Goal: Task Accomplishment & Management: Complete application form

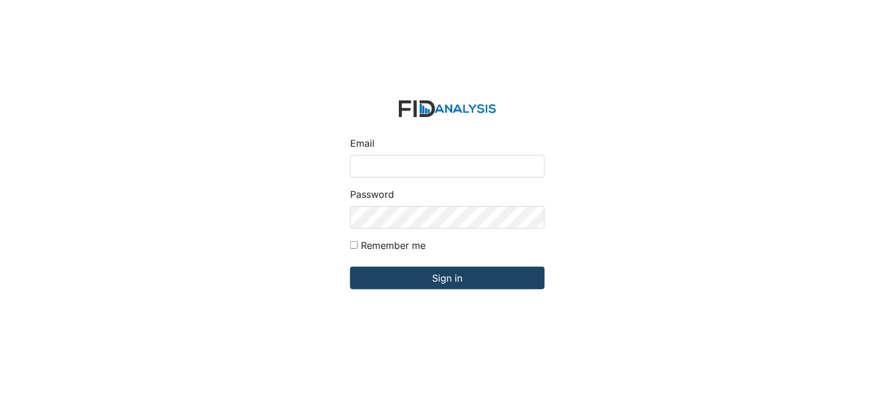
type input "[PERSON_NAME][EMAIL_ADDRESS][DOMAIN_NAME]"
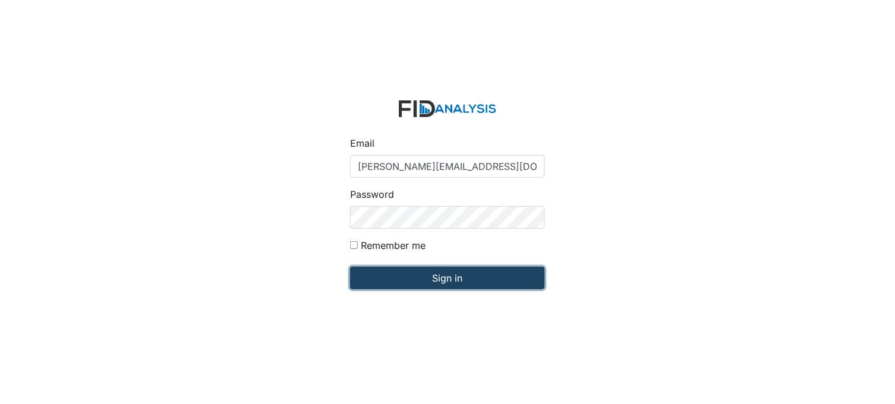
click at [420, 277] on input "Sign in" at bounding box center [447, 278] width 195 height 23
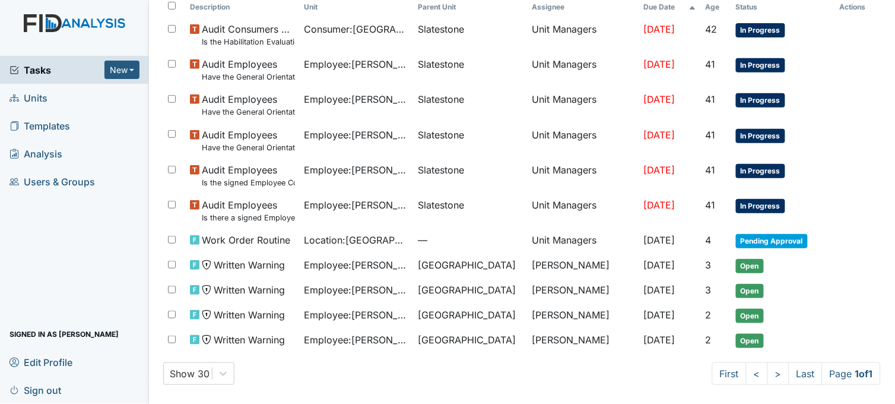
scroll to position [84, 0]
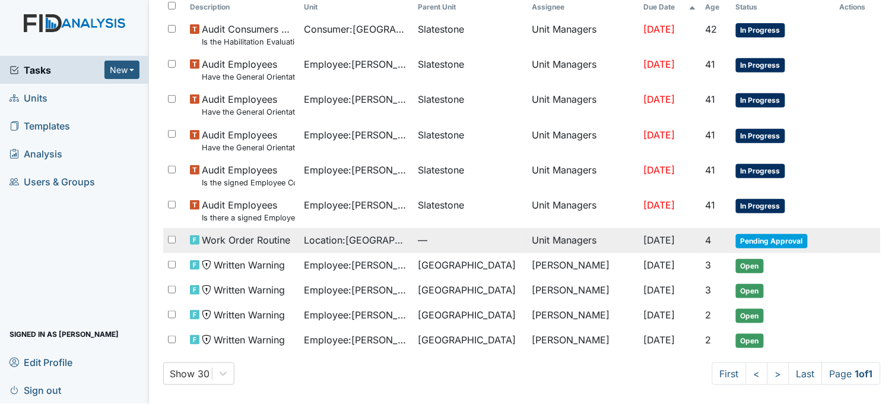
click at [374, 234] on span "Location : Beaufort Heights" at bounding box center [357, 240] width 105 height 14
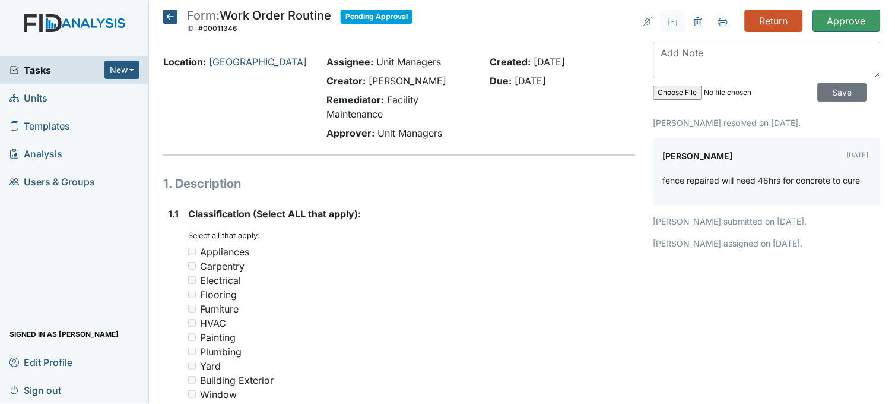
click at [50, 64] on span "Tasks" at bounding box center [57, 70] width 95 height 14
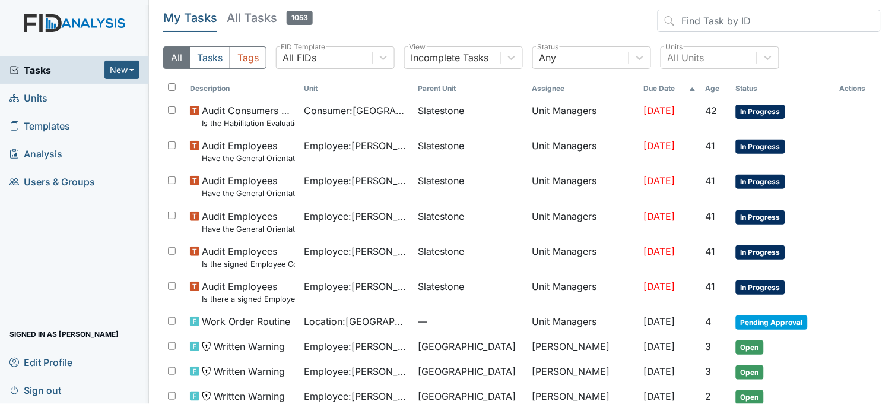
click at [38, 75] on span "Tasks" at bounding box center [57, 70] width 95 height 14
click at [36, 93] on span "Units" at bounding box center [29, 97] width 38 height 18
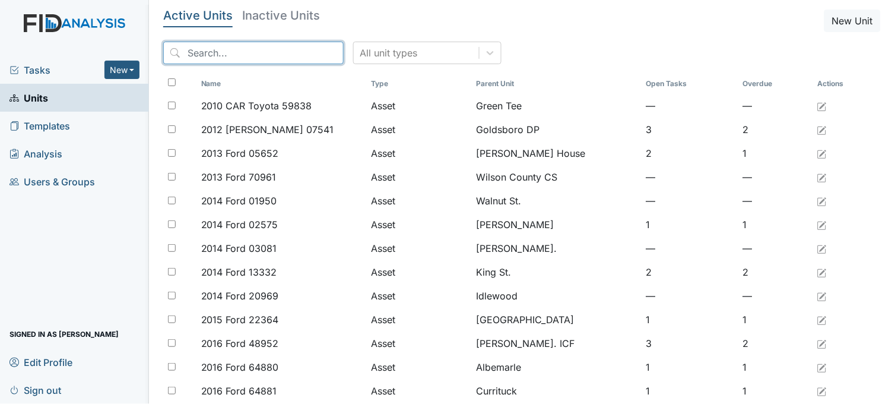
click at [273, 45] on input "search" at bounding box center [253, 53] width 181 height 23
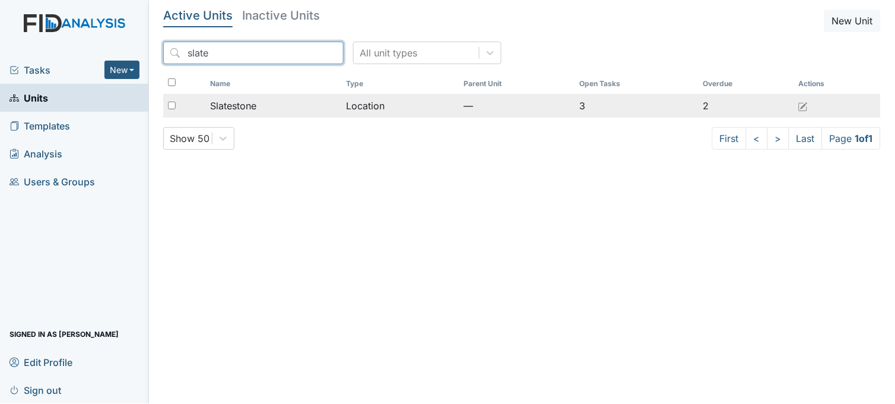
type input "slate"
click at [274, 110] on div "Slatestone" at bounding box center [273, 106] width 127 height 14
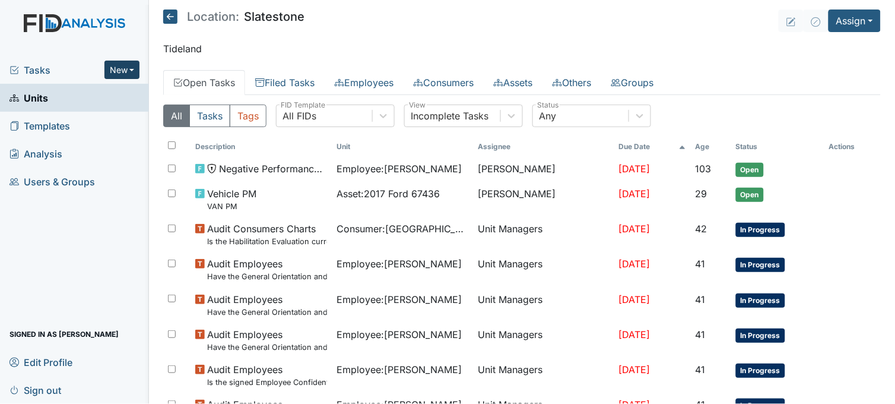
click at [110, 68] on button "New" at bounding box center [123, 70] width 36 height 18
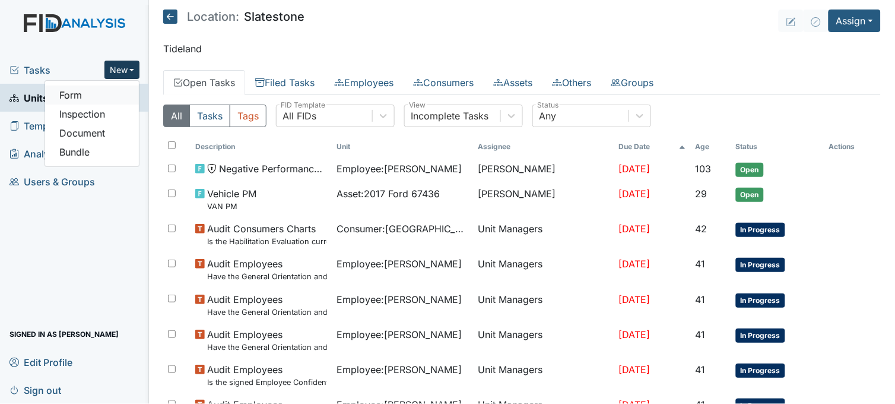
click at [100, 96] on link "Form" at bounding box center [92, 95] width 94 height 19
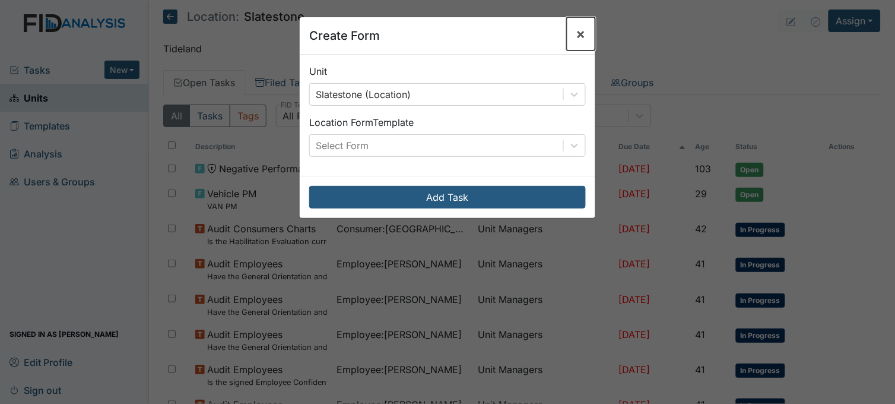
click at [577, 31] on span "×" at bounding box center [582, 33] width 10 height 17
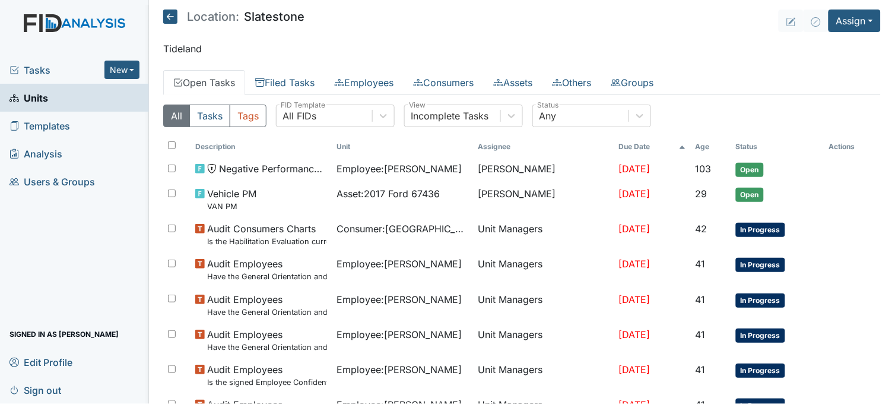
click at [37, 69] on span "Tasks" at bounding box center [57, 70] width 95 height 14
